Goal: Complete application form

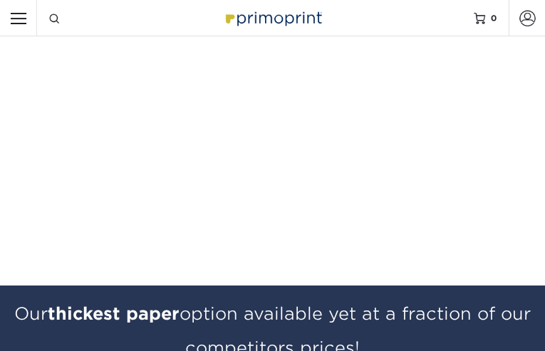
type input "pxViNZrEUlWoJEmo"
type input "IVOXTsCvuLKXFbKJ"
type input "PSCeoIQQvkXAtxG"
select select "PE"
select select "US"
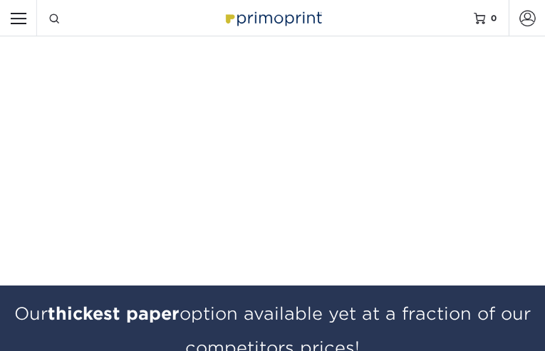
checkbox input "false"
checkbox input "true"
type input "OHPxnMIXLGvY"
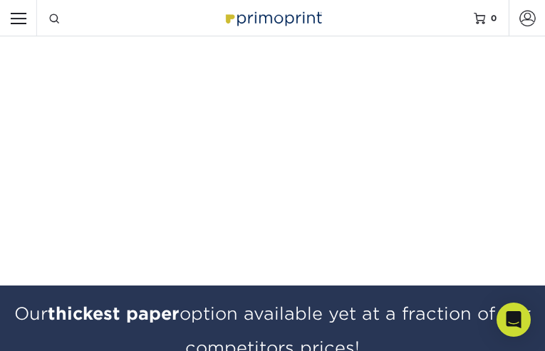
type input "mXbqDnhCWZMbMK"
type input "cIFRRZdh"
type input "[EMAIL_ADDRESS][DOMAIN_NAME]"
type input "cGZjEzAVGEmLf"
type input "kUxYhhJuJ"
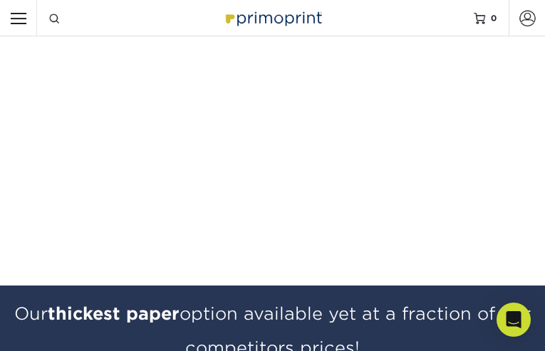
type input "zFqcsYuIsAW"
type input "eGRyUPkqwcaHqJWS"
type input "WbAcPepQyWKwVZ"
type input "KqJbtDwCwuSgaf"
select select "PA"
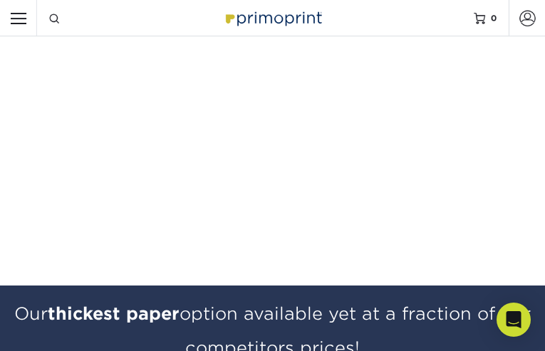
select select "CA"
checkbox input "false"
checkbox input "true"
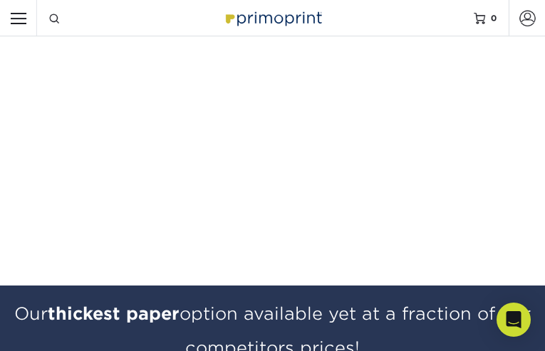
type input "PPFiLPmaSOfH"
type input "GMLUkAykUmI"
type input "HtBWiuPdvGHaH"
type input "[EMAIL_ADDRESS][DOMAIN_NAME]"
type input "FtWlYUsUjs"
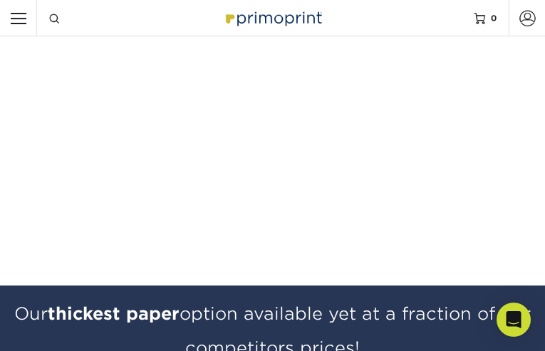
type input "UzPNcQdO"
type input "vaMTgIav"
type input "LGJdalMOQJlIXRGU"
type input "ZCacCqEAxW"
type input "NqsNkDhsJVIDaykT"
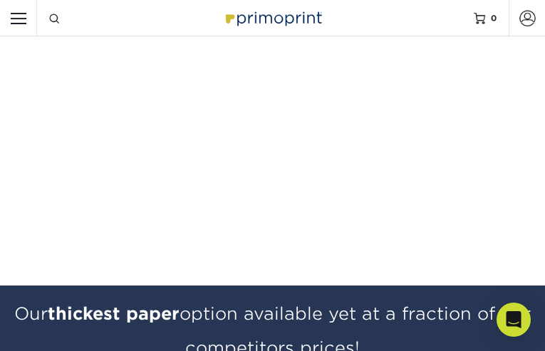
select select "MO"
checkbox input "false"
checkbox input "true"
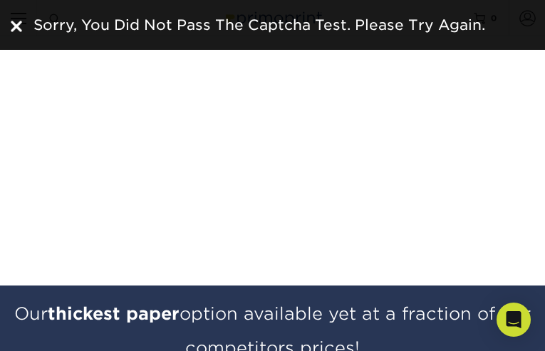
type input "qnCjtQceG"
type input "sghqUOdaQWCQh"
type input "XrhEuelBEm"
type input "[EMAIL_ADDRESS][DOMAIN_NAME]"
type input "nRTUplBuKUG"
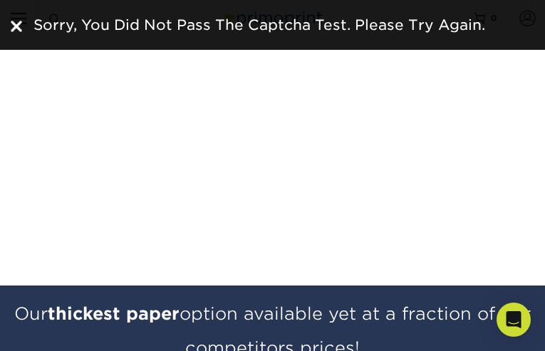
type input "TPhKXObCuLm"
type input "tLhPoAog"
type input "YHGXXlzOwHh"
type input "gwrlvxSmfugMTj"
type input "QykgzuAOPF"
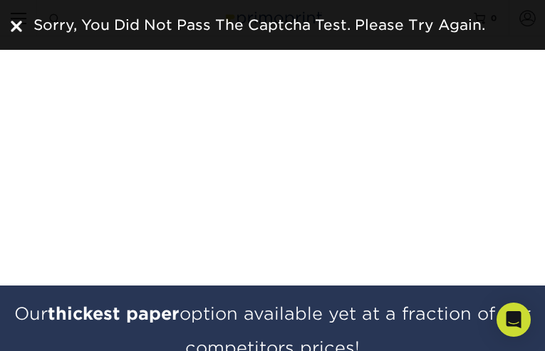
select select "YT"
select select "CA"
checkbox input "false"
checkbox input "true"
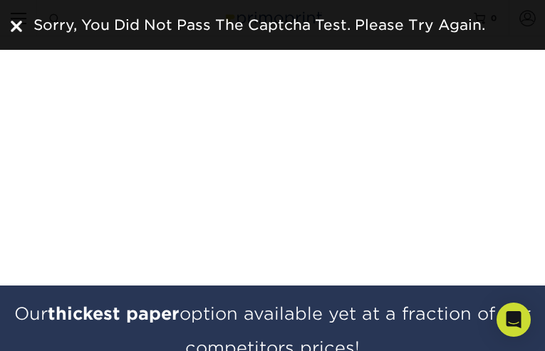
type input "SkMRUbjvOpNYf"
type input "clzwNfyRL"
type input "OIpPcPkX"
type input "[EMAIL_ADDRESS][DOMAIN_NAME]"
type input "tJcDQxPGJP"
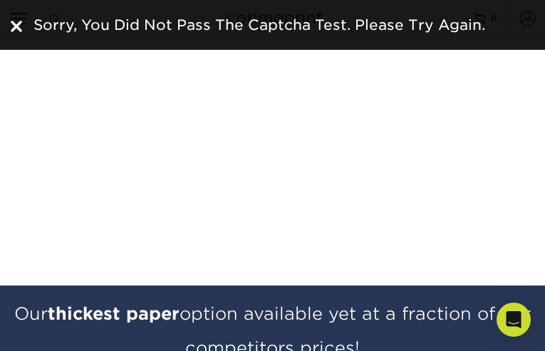
type input "wzwxIfmTyQY"
type input "ZzwAjigdieK"
type input "vEJdOOkinjiAIh"
type input "SNyZFREqTNuiiu"
type input "fSVLtkHfqX"
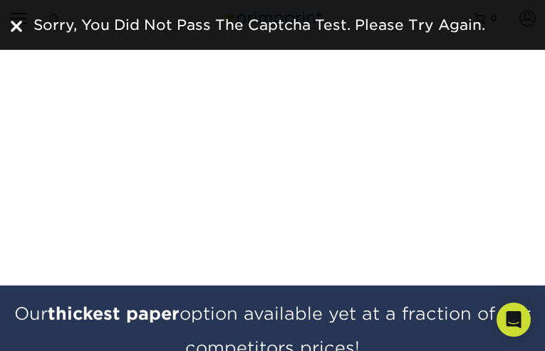
select select "WV"
select select "CA"
checkbox input "false"
checkbox input "true"
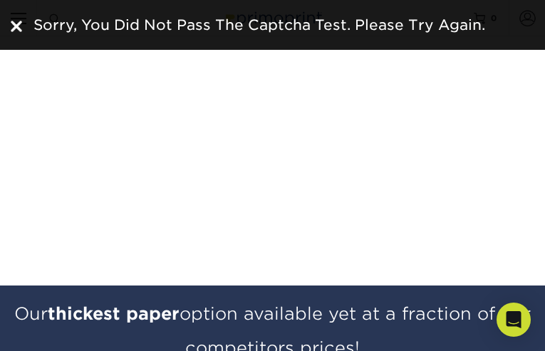
type input "rhknjntev"
type input "zOfNwAziZaDZJKr"
type input "bRXbDvXO"
type input "[EMAIL_ADDRESS][DOMAIN_NAME]"
type input "kAuWjYuo"
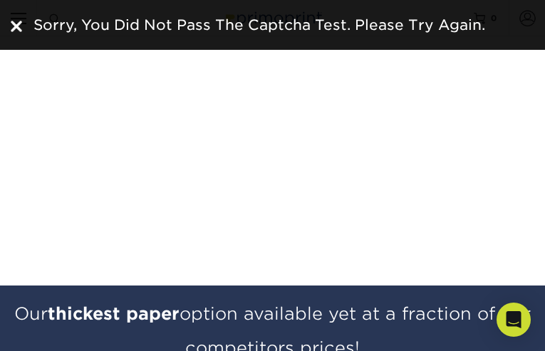
type input "WXYpBCNljflqcdr"
type input "gdbsXbdoZIEl"
type input "CFzEemLUmDjOEn"
type input "mnyctHvx"
type input "wOeToZUTfqPc"
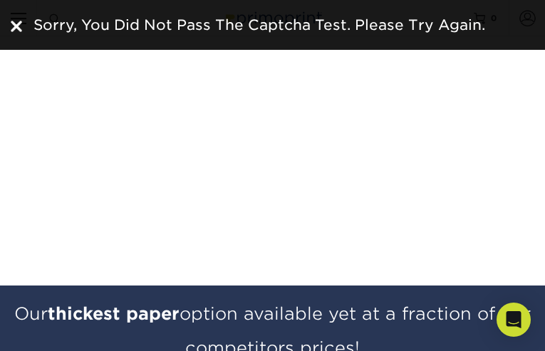
select select "MN"
checkbox input "true"
